Goal: Transaction & Acquisition: Register for event/course

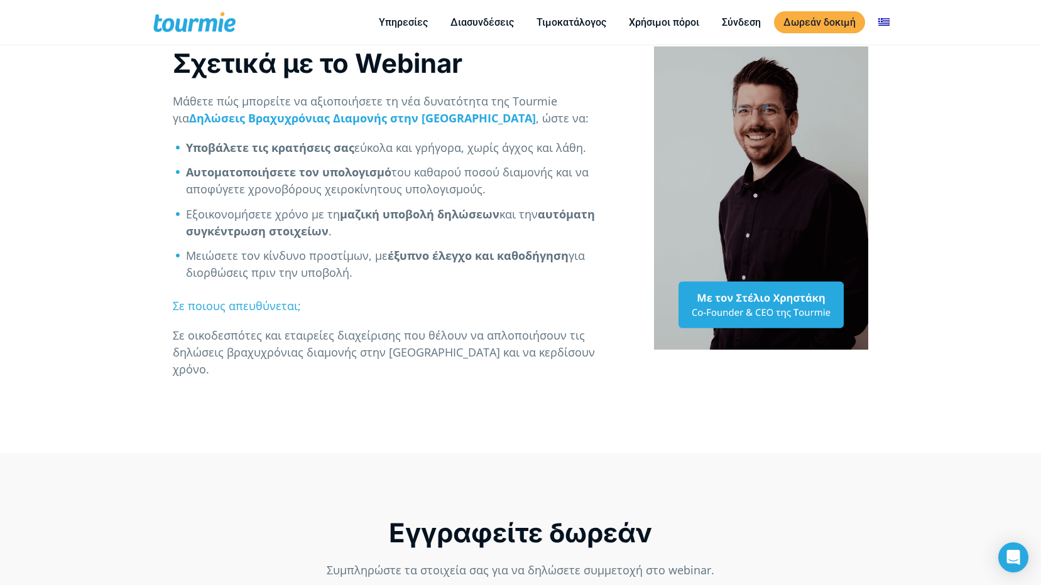
scroll to position [597, 0]
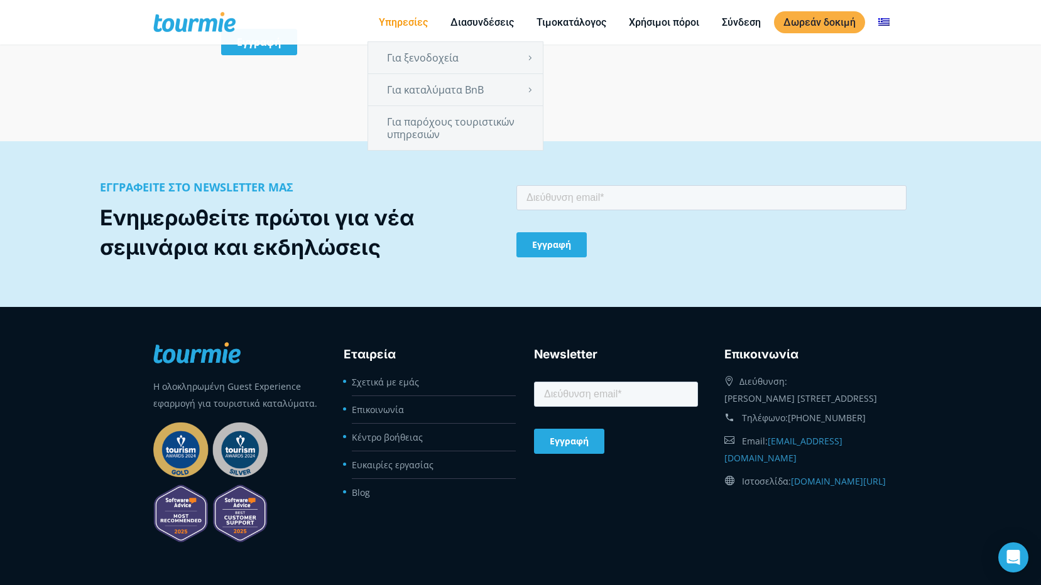
scroll to position [1422, 0]
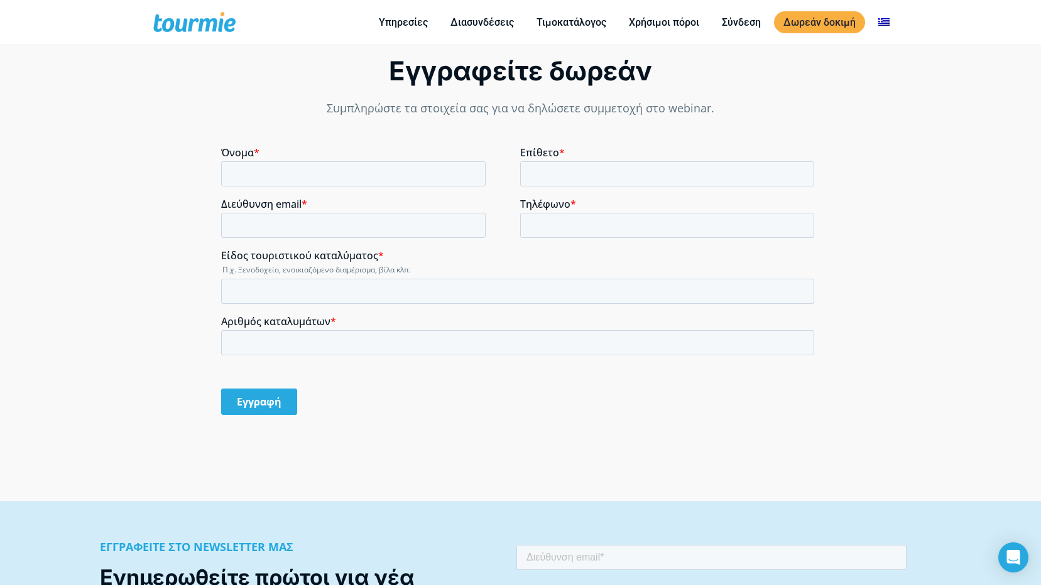
scroll to position [1054, 0]
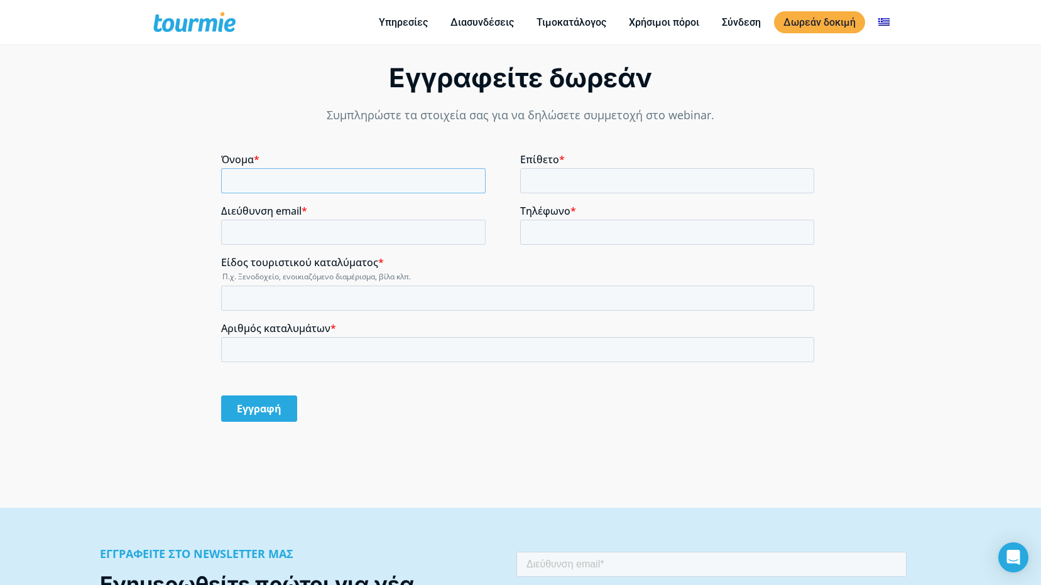
click at [317, 180] on input "Όνομα *" at bounding box center [353, 180] width 264 height 25
click at [340, 183] on input "Όνομα *" at bounding box center [353, 180] width 264 height 25
type input "ΔΗΜΗΤΡΙΟΣ"
click at [597, 181] on input "Επίθετο *" at bounding box center [667, 180] width 294 height 25
type input "[PERSON_NAME]"
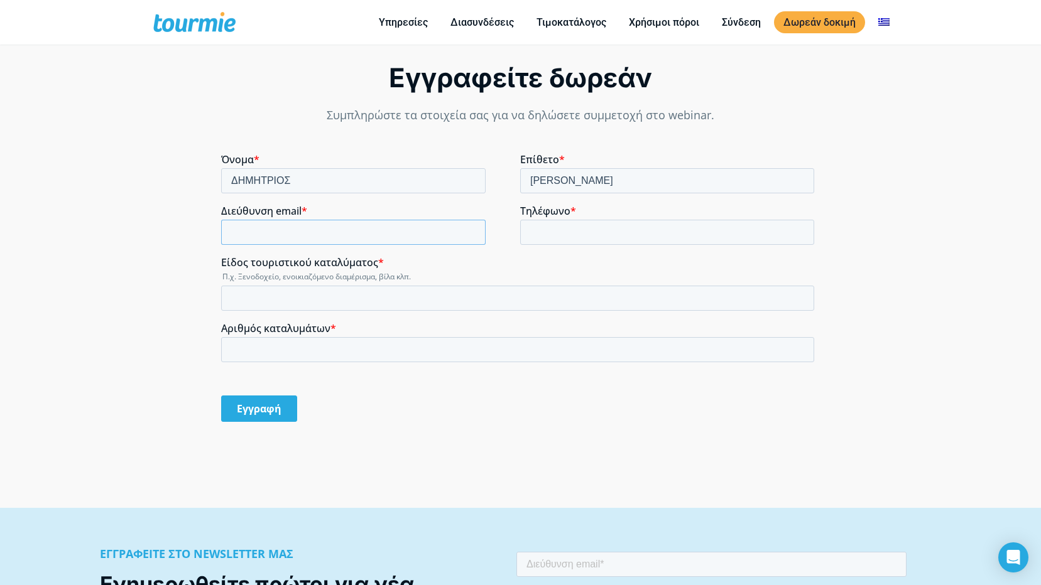
click at [367, 222] on input "Διεύθυνση email *" at bounding box center [353, 232] width 264 height 25
type input "[EMAIL_ADDRESS][DOMAIN_NAME]"
click at [558, 231] on input "Τηλέφωνο *" at bounding box center [667, 232] width 294 height 25
type input "[PHONE_NUMBER]"
click at [322, 284] on div "Είδος τουριστικού καταλύματος * Π.χ. Ξενοδοχείο, ενοικιαζόμενο διαμέρισμα, βίλα…" at bounding box center [520, 283] width 598 height 55
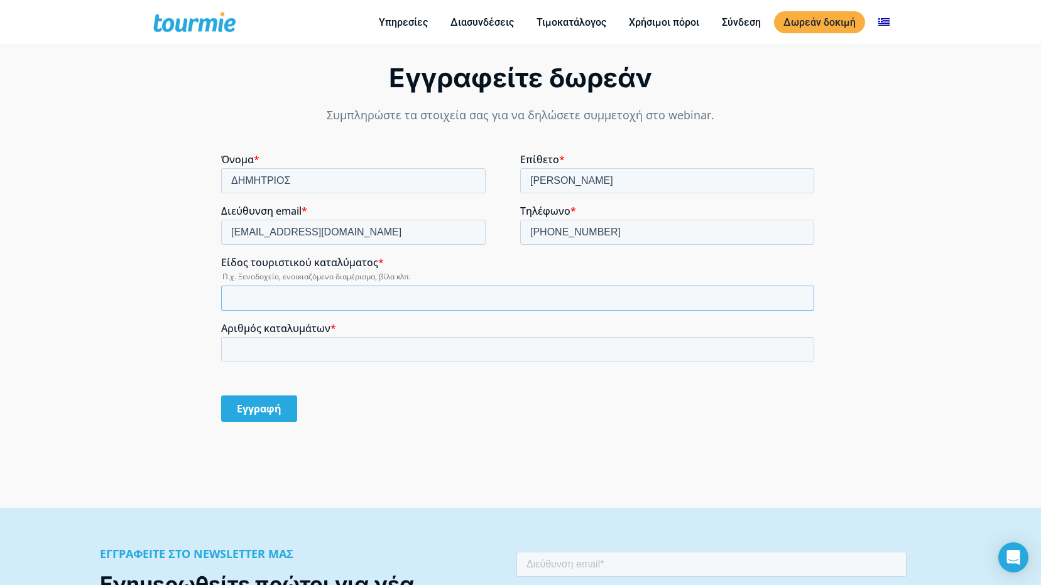
click at [321, 291] on input "Είδος τουριστικού καταλύματος *" at bounding box center [517, 298] width 593 height 25
type input "2"
type input "1 ΒΙΛΑ,1 ΞΕΝΩΝΑ"
click at [236, 344] on input "Αριθμός καταλυμάτων *" at bounding box center [517, 349] width 593 height 25
type input "2"
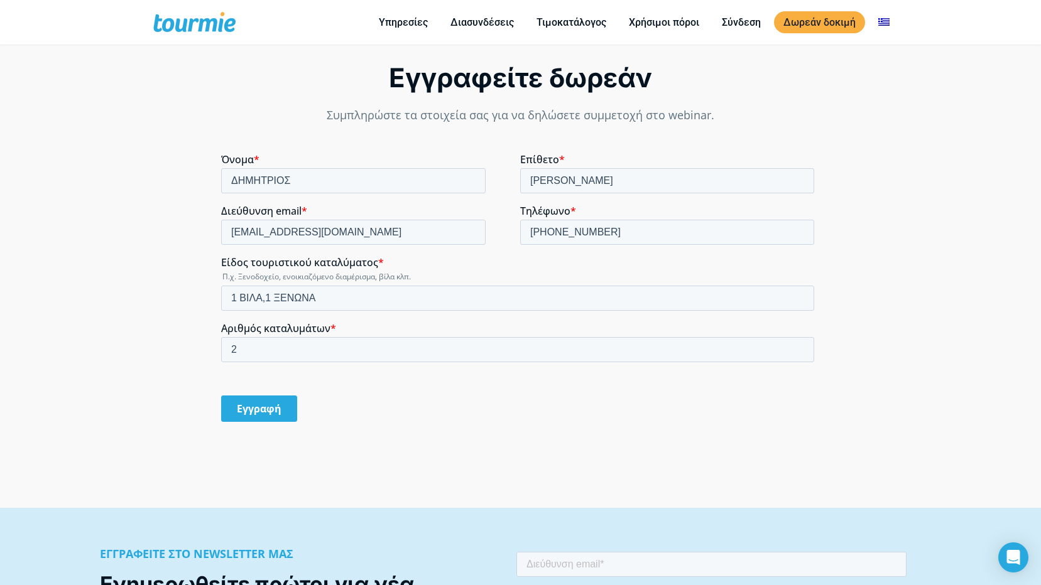
click at [271, 406] on input "Εγγραφή" at bounding box center [259, 409] width 76 height 26
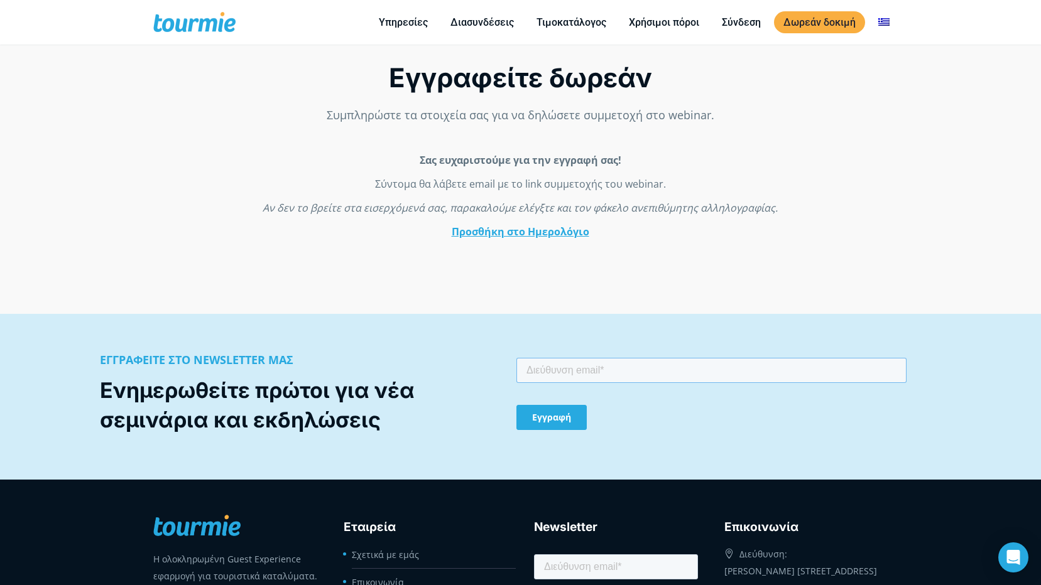
click at [543, 378] on input "email" at bounding box center [711, 370] width 390 height 25
type input "[EMAIL_ADDRESS][DOMAIN_NAME]"
click at [645, 437] on div "Εγγραφή" at bounding box center [711, 418] width 390 height 46
